Goal: Find specific page/section: Find specific page/section

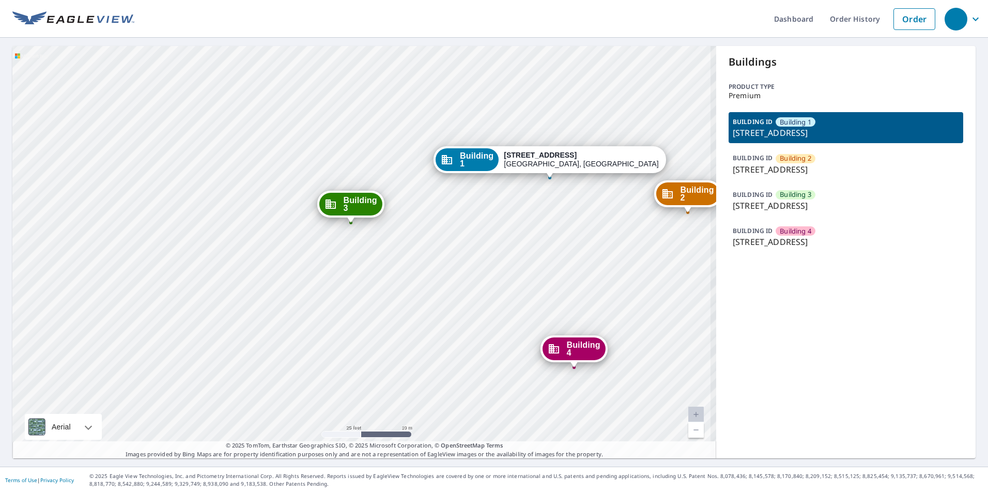
drag, startPoint x: 429, startPoint y: 264, endPoint x: 747, endPoint y: 325, distance: 324.7
click at [430, 266] on div "Building 2 1312 3rd Street East West Fargo, ND 58078 Building 3 1312 3rd Street…" at bounding box center [364, 252] width 704 height 413
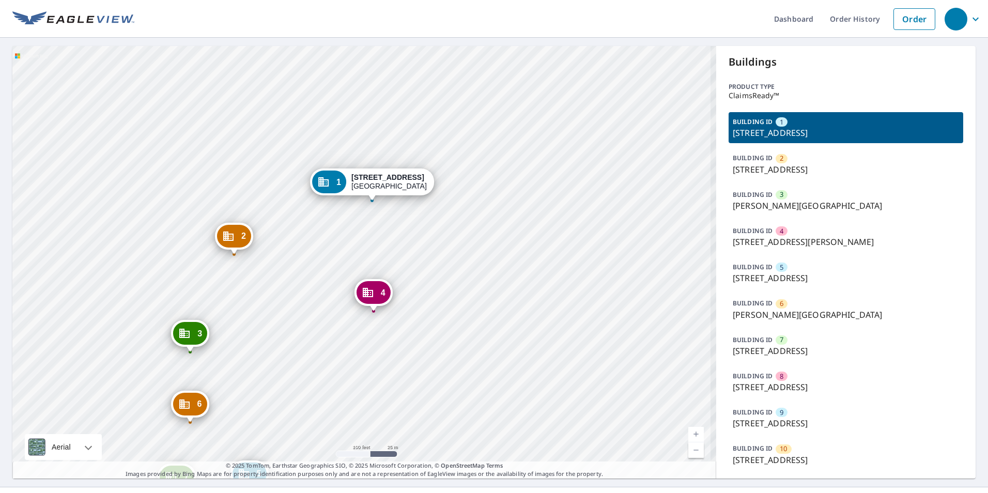
drag, startPoint x: 302, startPoint y: 238, endPoint x: 308, endPoint y: 125, distance: 113.4
click at [318, 82] on div "2 2198 Bonn St Wichita, KS 67213 3 Everett St Wichita, KS 67213 4 512 S Hiram S…" at bounding box center [364, 262] width 704 height 433
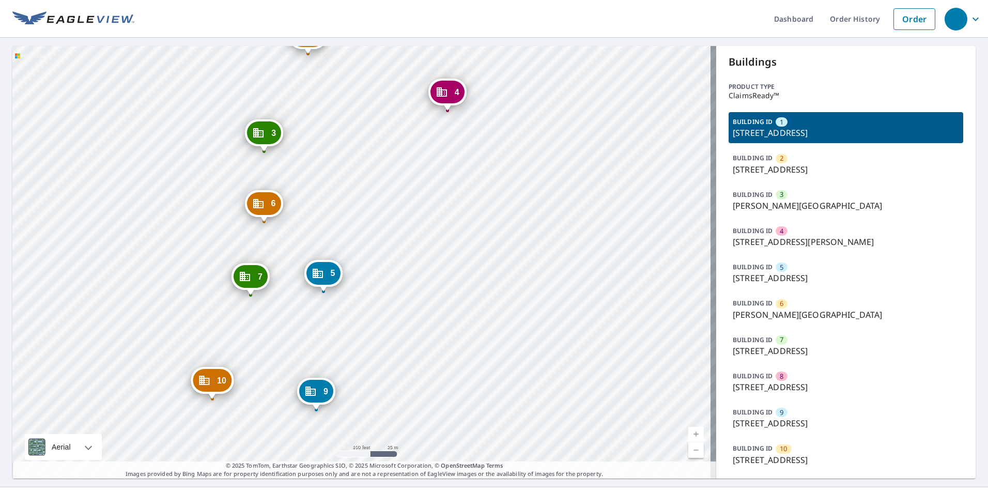
drag, startPoint x: 293, startPoint y: 184, endPoint x: 350, endPoint y: 139, distance: 73.3
click at [350, 139] on div "2 2198 Bonn St Wichita, KS 67213 3 Everett St Wichita, KS 67213 4 512 S Hiram S…" at bounding box center [364, 262] width 704 height 433
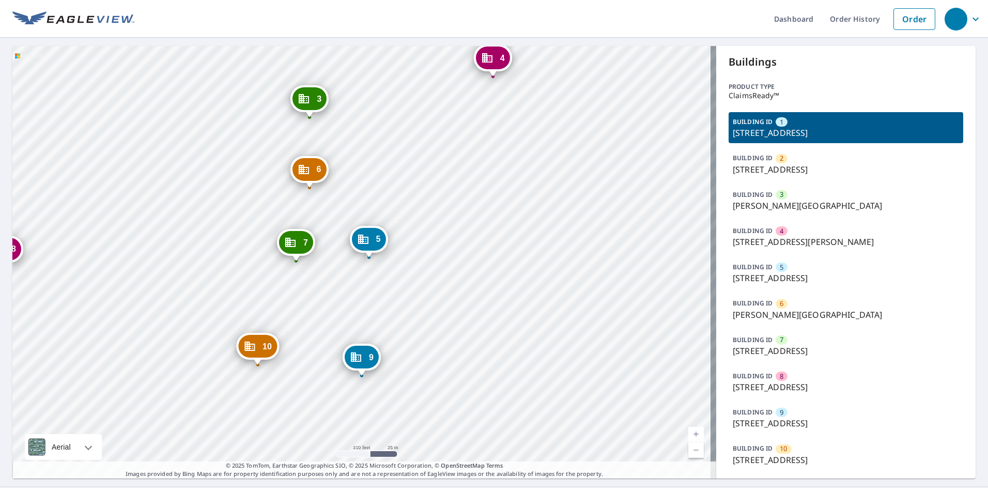
drag, startPoint x: 294, startPoint y: 190, endPoint x: 340, endPoint y: 155, distance: 57.6
click at [340, 155] on div "2 2198 Bonn St Wichita, KS 67213 3 Everett St Wichita, KS 67213 4 512 S Hiram S…" at bounding box center [364, 262] width 704 height 433
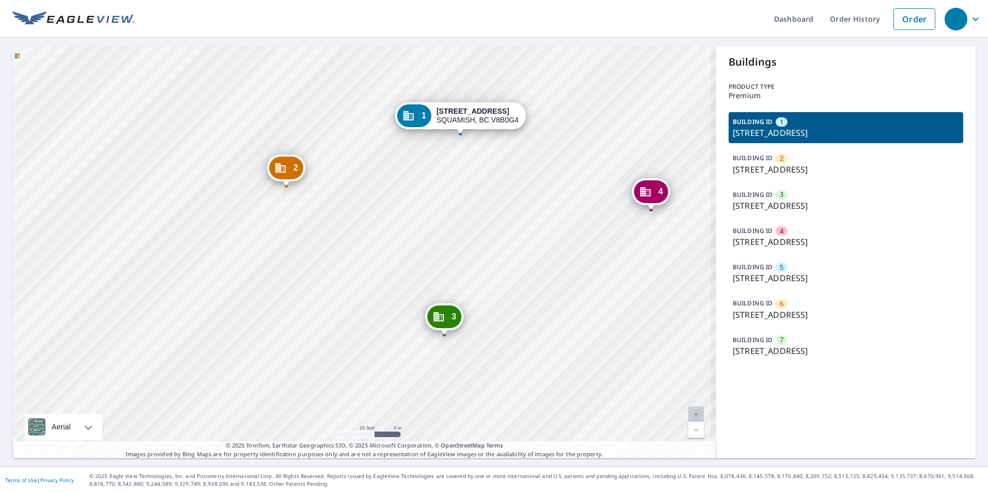
drag, startPoint x: 274, startPoint y: 309, endPoint x: 359, endPoint y: 221, distance: 122.5
click at [358, 217] on div "2 41450 GOVERNMENT RD SQUAMISH, BC V8B0G4 3 41446 GOVERNMENT RD SQUAMISH, BC V8…" at bounding box center [364, 252] width 704 height 413
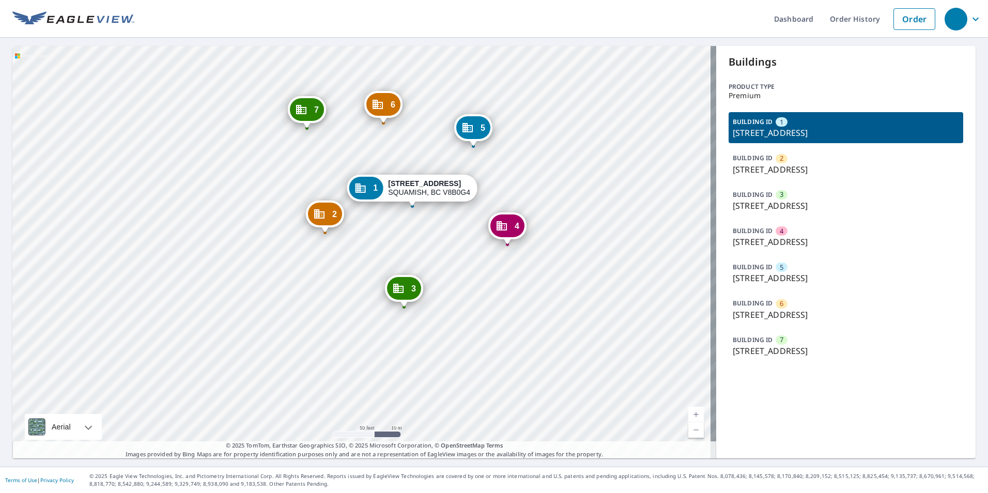
drag, startPoint x: 534, startPoint y: 267, endPoint x: 540, endPoint y: 303, distance: 36.7
click at [538, 300] on div "2 41450 GOVERNMENT RD SQUAMISH, BC V8B0G4 3 41446 GOVERNMENT RD SQUAMISH, BC V8…" at bounding box center [364, 252] width 704 height 413
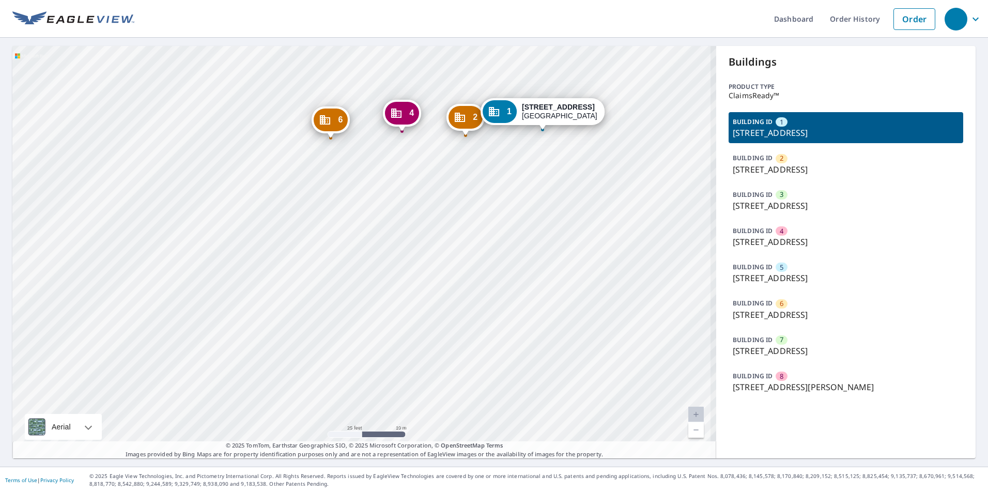
drag, startPoint x: 468, startPoint y: 203, endPoint x: 363, endPoint y: 221, distance: 107.1
click at [364, 221] on div "2 [STREET_ADDRESS] 3 [STREET_ADDRESS] [GEOGRAPHIC_DATA][STREET_ADDRESS] 5 [STRE…" at bounding box center [364, 252] width 704 height 413
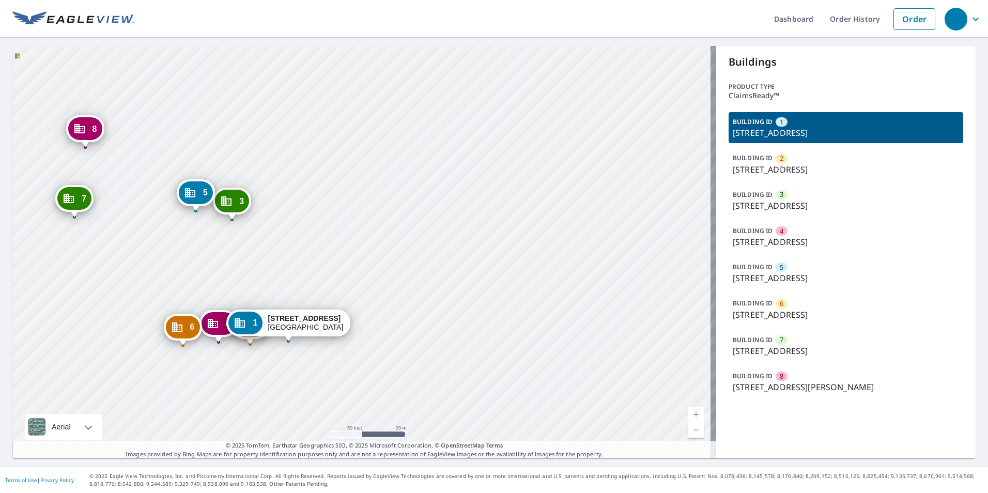
drag, startPoint x: 172, startPoint y: 196, endPoint x: 260, endPoint y: 224, distance: 91.7
click at [260, 224] on div "2 [STREET_ADDRESS] 3 [STREET_ADDRESS] [GEOGRAPHIC_DATA][STREET_ADDRESS] 5 [STRE…" at bounding box center [364, 252] width 704 height 413
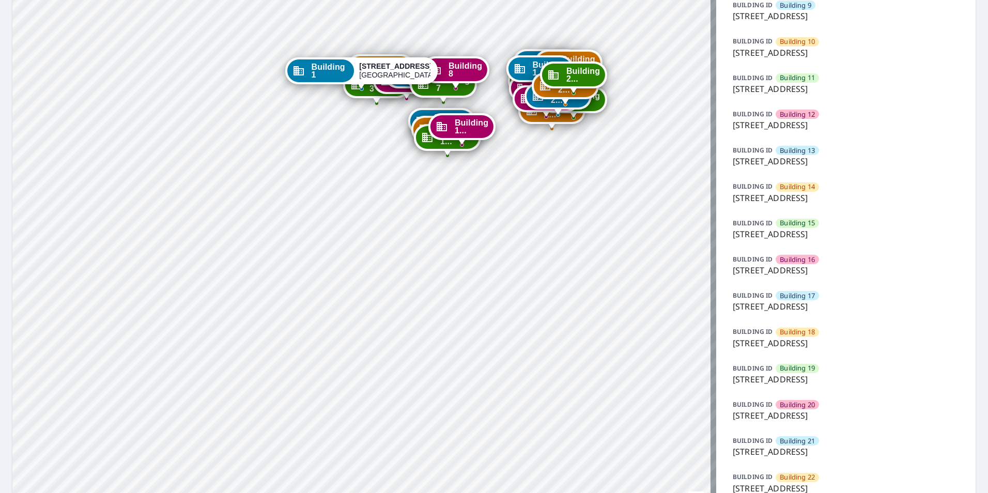
scroll to position [414, 0]
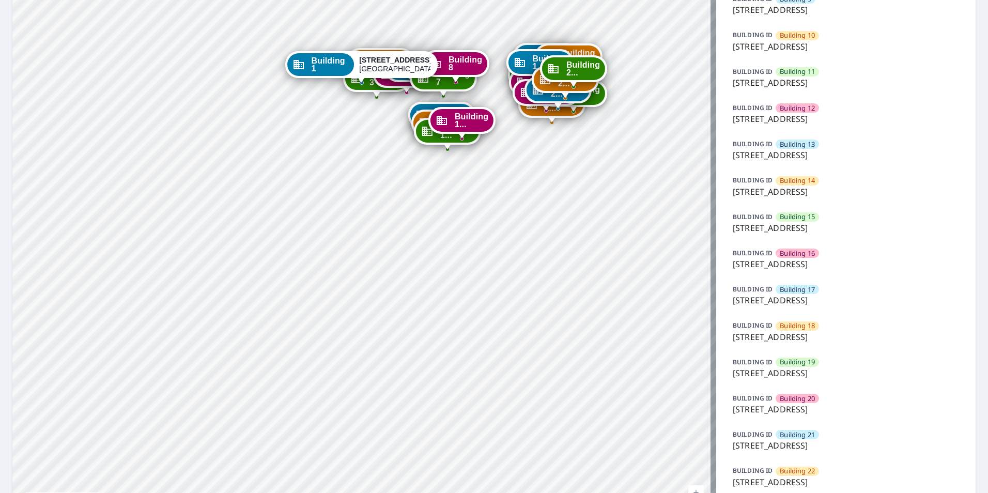
drag, startPoint x: 6, startPoint y: 251, endPoint x: 769, endPoint y: 185, distance: 765.8
click at [769, 186] on p "[STREET_ADDRESS]" at bounding box center [846, 192] width 226 height 12
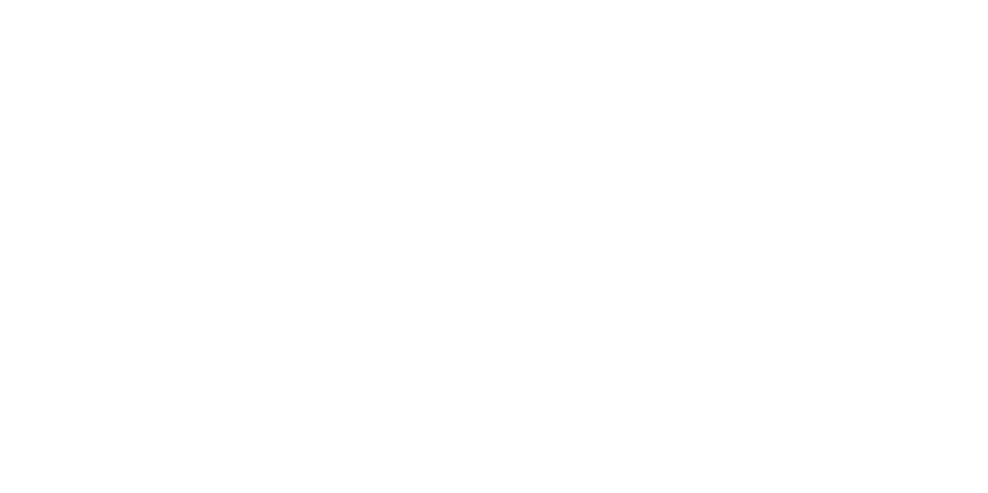
click at [604, 0] on html at bounding box center [494, 0] width 988 height 0
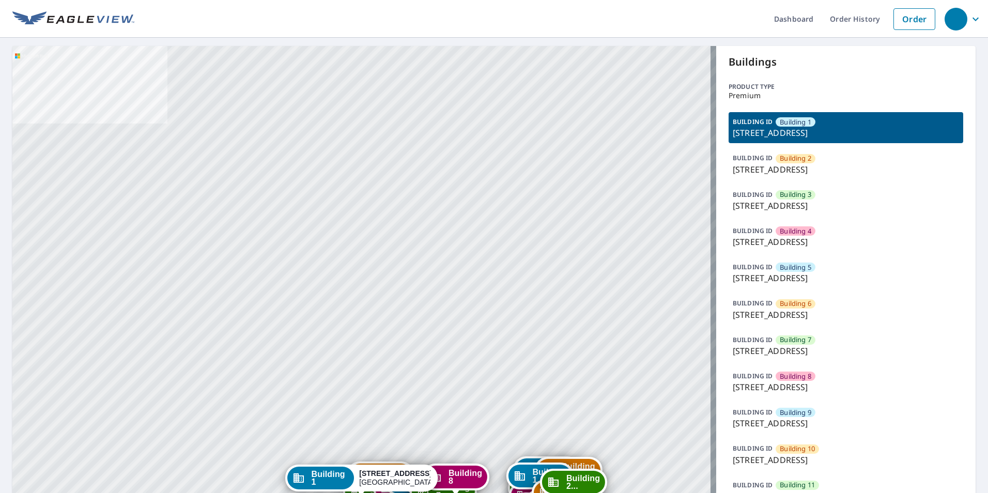
drag, startPoint x: 563, startPoint y: 318, endPoint x: 558, endPoint y: 190, distance: 127.8
click at [548, 177] on div "Building 2 9605 Park Drive Omaha, NE 68127 Building 3 9605 Park Drive Omaha, NE…" at bounding box center [364, 498] width 704 height 905
drag, startPoint x: 626, startPoint y: 265, endPoint x: 617, endPoint y: 228, distance: 37.1
click at [617, 232] on div "Building 2 9605 Park Drive Omaha, NE 68127 Building 3 9605 Park Drive Omaha, NE…" at bounding box center [364, 498] width 704 height 905
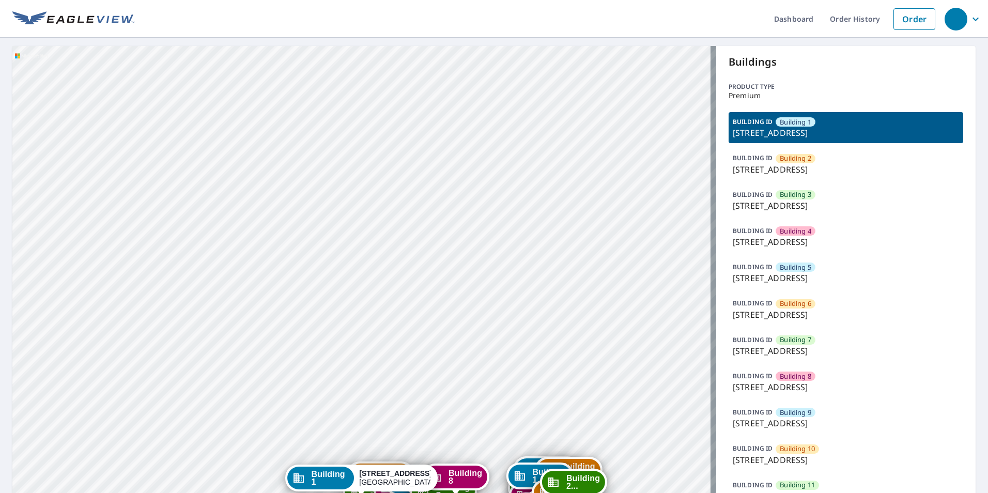
drag, startPoint x: 546, startPoint y: 325, endPoint x: 561, endPoint y: 261, distance: 65.8
click at [554, 261] on div "Building 2 9605 Park Drive Omaha, NE 68127 Building 3 9605 Park Drive Omaha, NE…" at bounding box center [364, 498] width 704 height 905
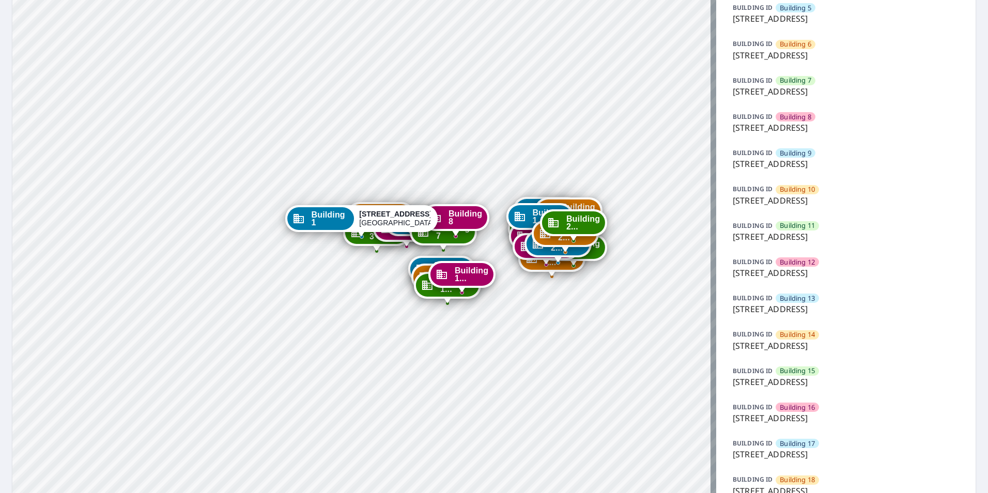
scroll to position [310, 0]
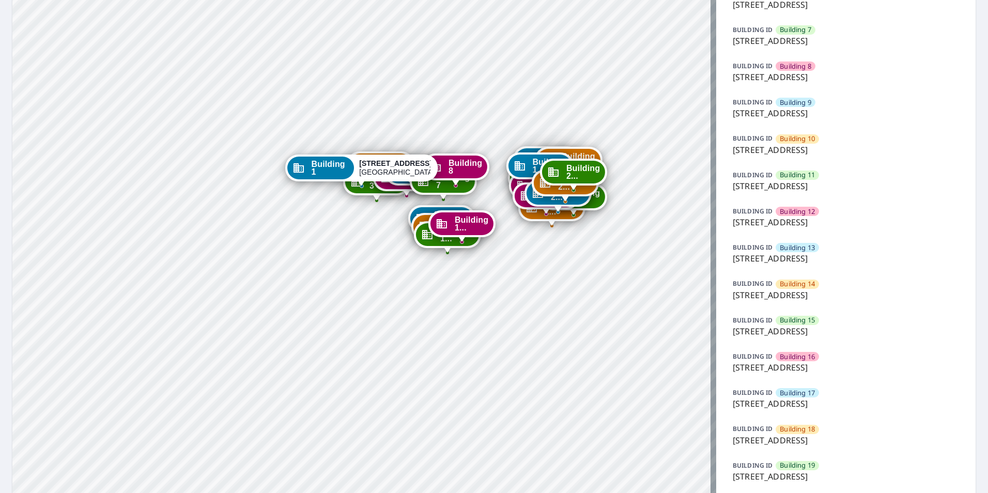
click at [795, 293] on p "[STREET_ADDRESS]" at bounding box center [846, 295] width 226 height 12
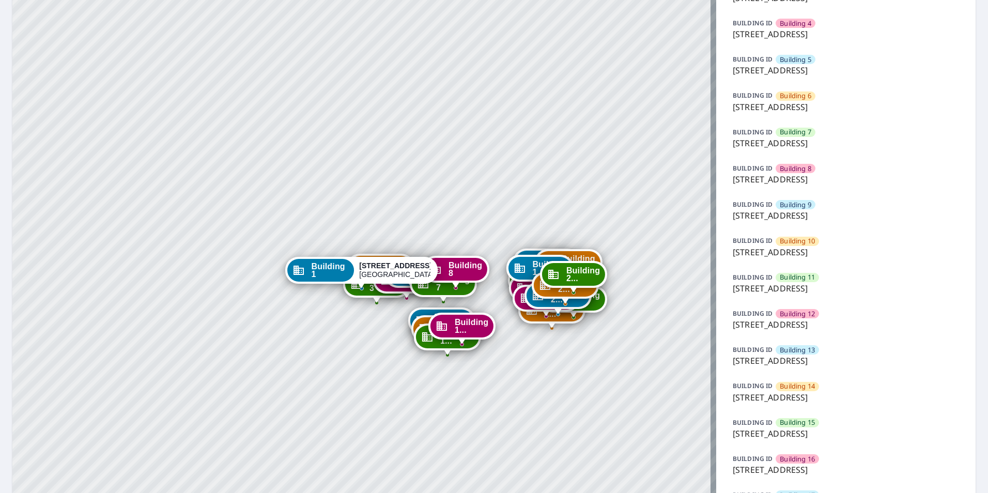
scroll to position [258, 0]
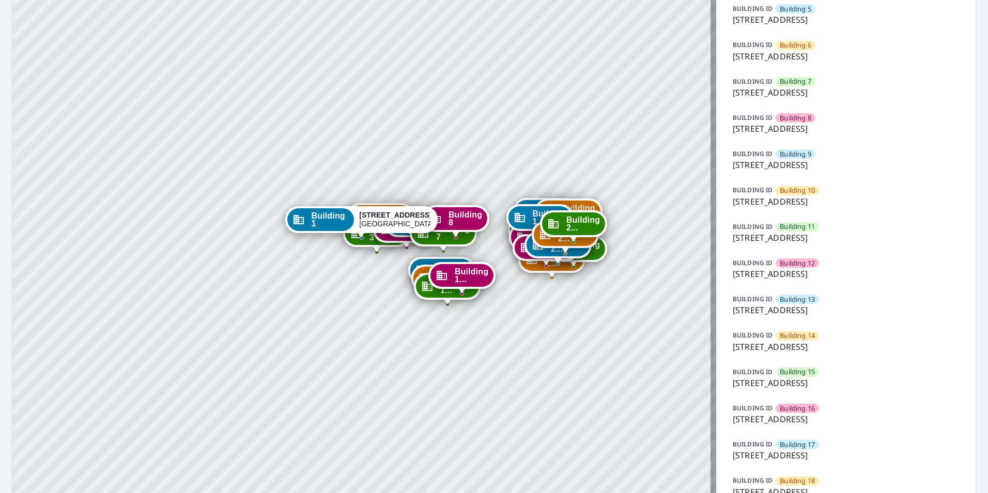
click at [780, 334] on span "Building 14" at bounding box center [797, 336] width 35 height 10
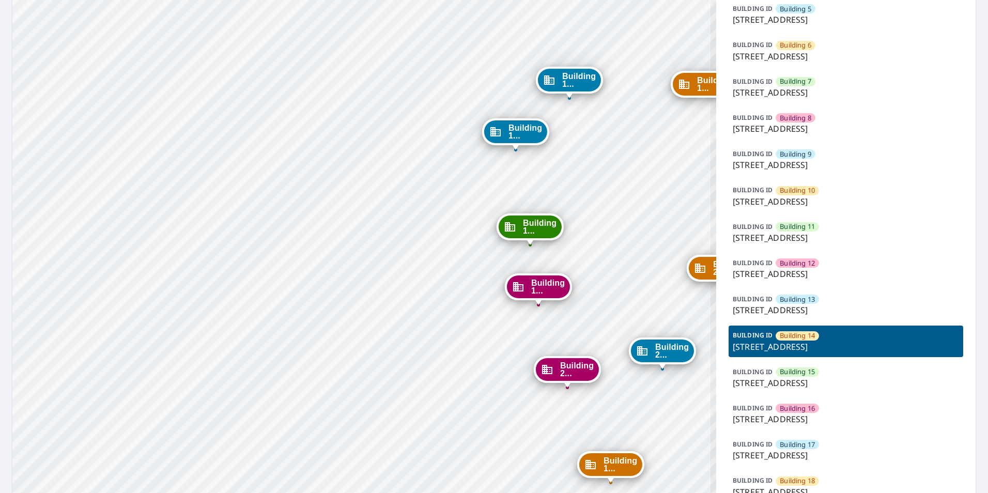
drag, startPoint x: 579, startPoint y: 171, endPoint x: 385, endPoint y: 210, distance: 198.3
click at [372, 210] on div "Building [GEOGRAPHIC_DATA][STREET_ADDRESS] [GEOGRAPHIC_DATA][STREET_ADDRESS] [G…" at bounding box center [364, 240] width 704 height 905
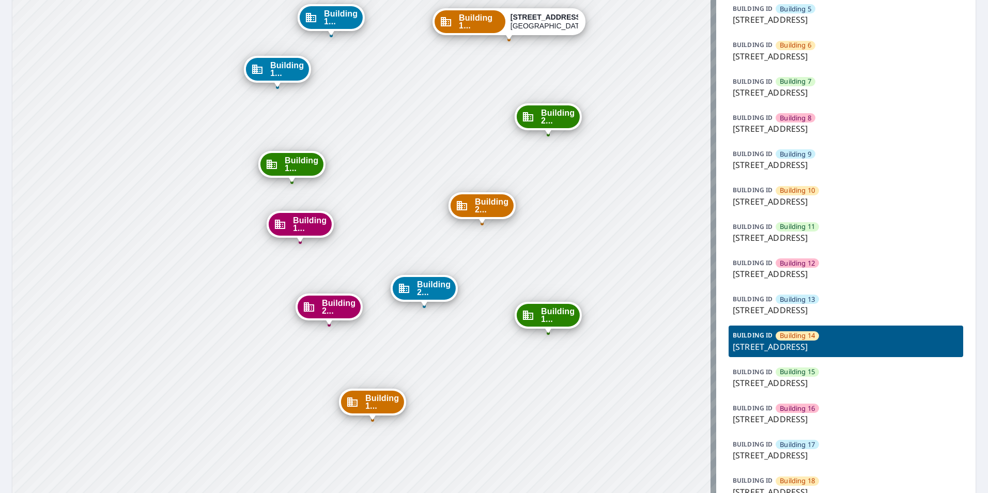
drag, startPoint x: 319, startPoint y: 151, endPoint x: 558, endPoint y: 212, distance: 246.9
click at [315, 151] on div "Building 1... [STREET_ADDRESS]" at bounding box center [291, 167] width 67 height 32
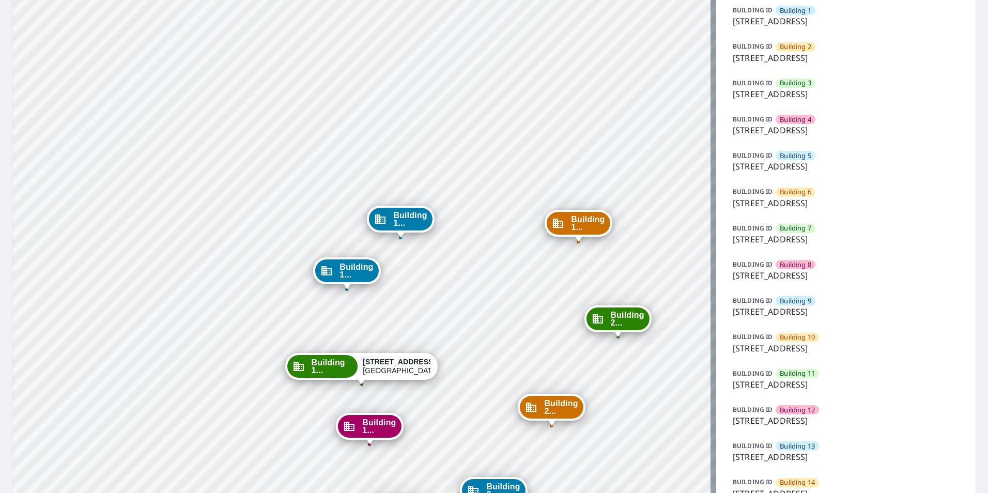
scroll to position [52, 0]
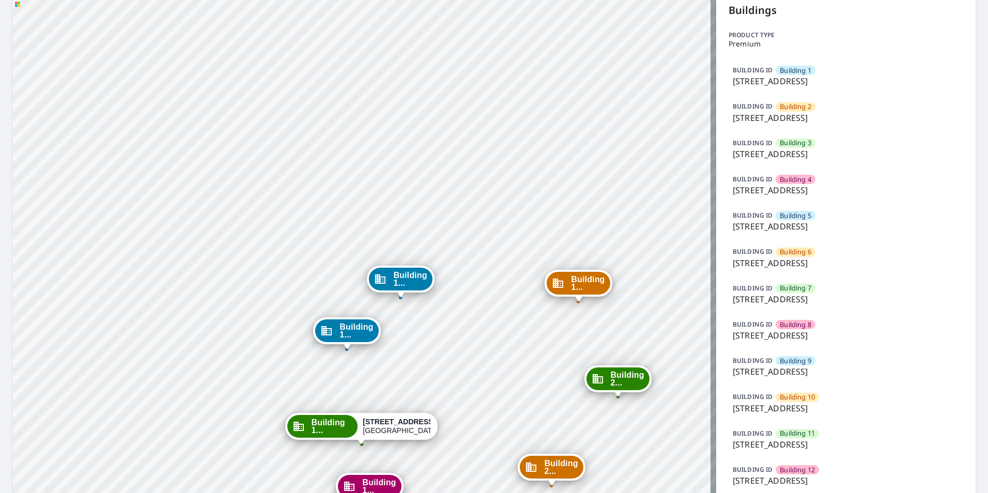
click at [802, 150] on p "[STREET_ADDRESS]" at bounding box center [846, 154] width 226 height 12
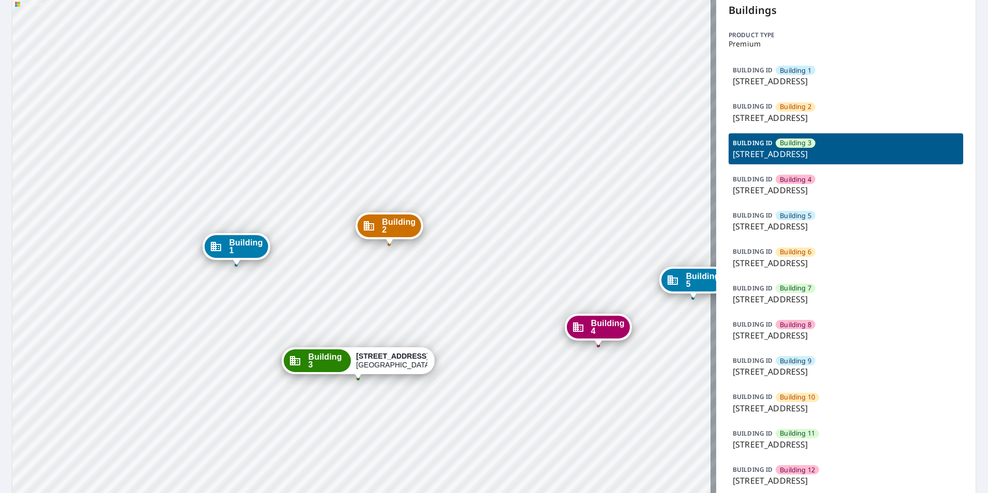
drag, startPoint x: 421, startPoint y: 289, endPoint x: 411, endPoint y: 209, distance: 81.2
click at [411, 209] on div "Building 1 9605 Park Drive Omaha, NE 68127 Building 2 9605 Park Drive Omaha, NE…" at bounding box center [364, 446] width 704 height 905
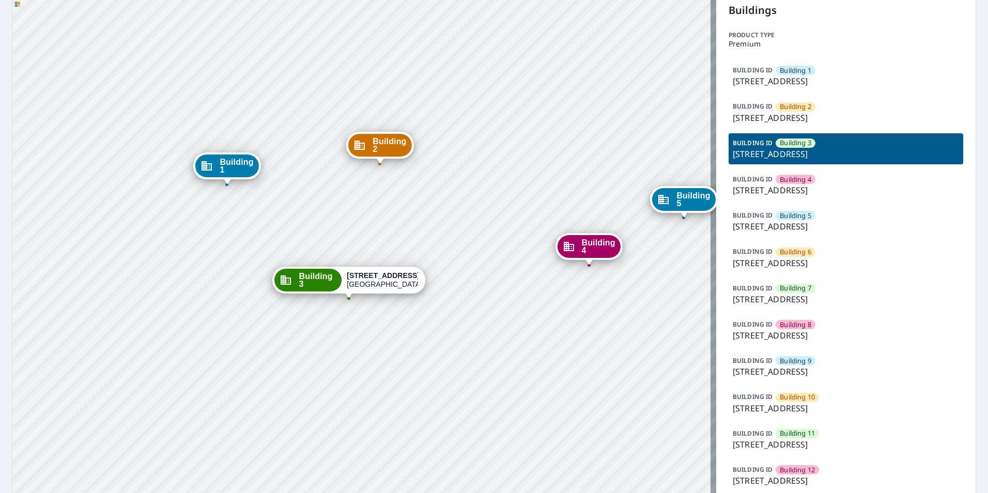
drag, startPoint x: 533, startPoint y: 280, endPoint x: 421, endPoint y: 233, distance: 122.1
click at [421, 233] on div "Building 1 9605 Park Drive Omaha, NE 68127 Building 2 9605 Park Drive Omaha, NE…" at bounding box center [364, 446] width 704 height 905
